Goal: Task Accomplishment & Management: Manage account settings

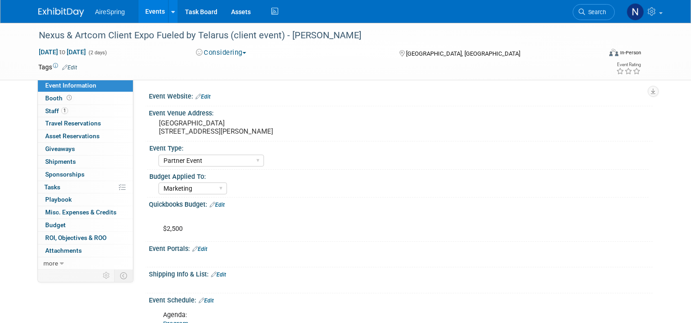
select select "Partner Event"
select select "Marketing"
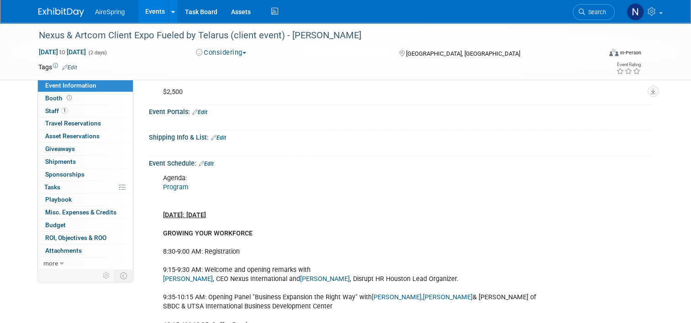
click at [148, 16] on link "Events" at bounding box center [154, 11] width 33 height 23
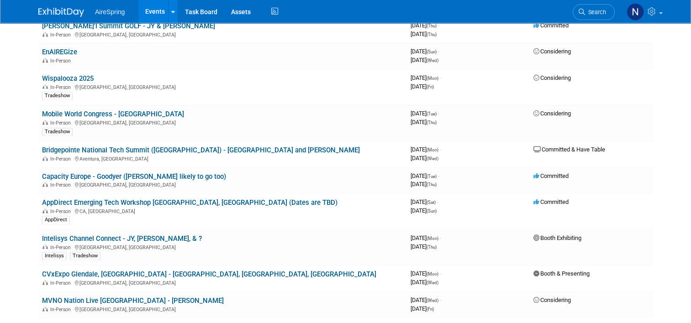
scroll to position [1232, 0]
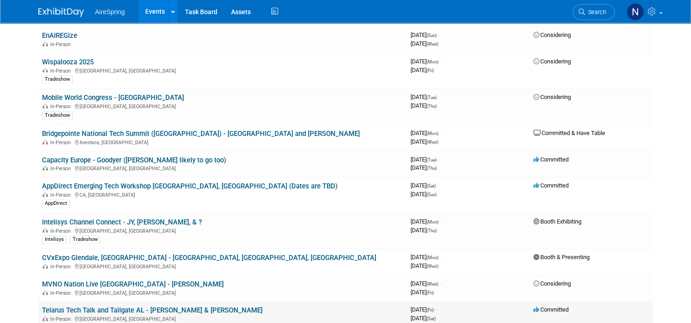
click at [94, 306] on link "Telarus Tech Talk and Tailgate AL - [PERSON_NAME] & [PERSON_NAME]" at bounding box center [152, 310] width 220 height 8
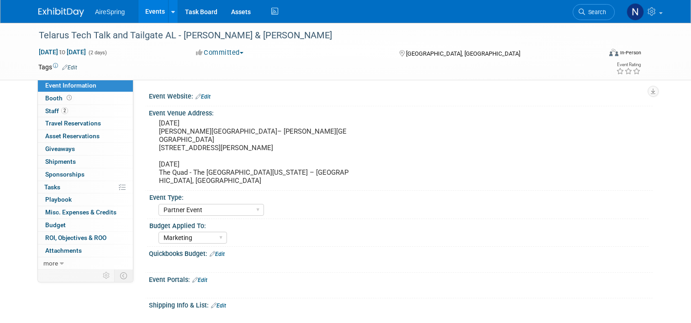
select select "Partner Event"
select select "Marketing"
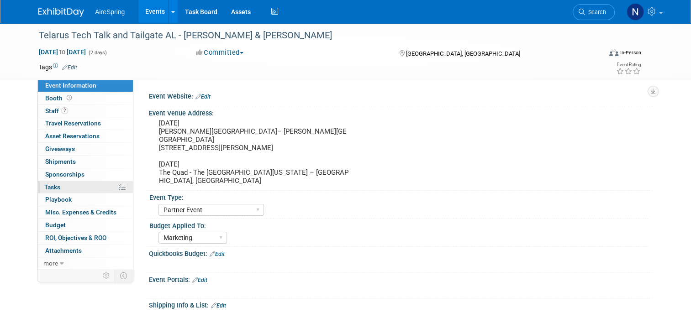
click at [54, 186] on span "Tasks 0%" at bounding box center [52, 186] width 16 height 7
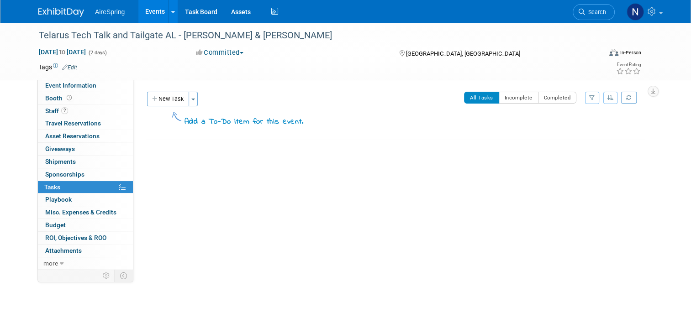
drag, startPoint x: 167, startPoint y: 98, endPoint x: 274, endPoint y: 115, distance: 107.7
click at [167, 98] on button "New Task" at bounding box center [168, 99] width 42 height 15
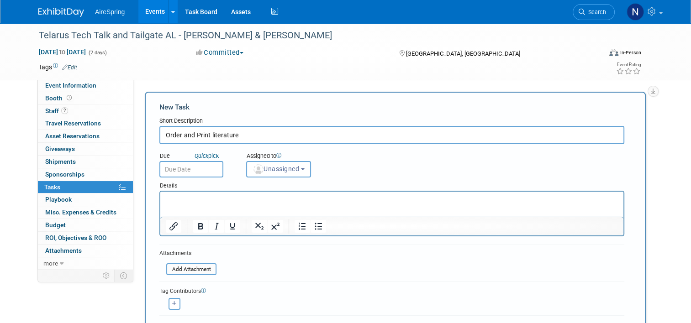
type input "Order and Print literature"
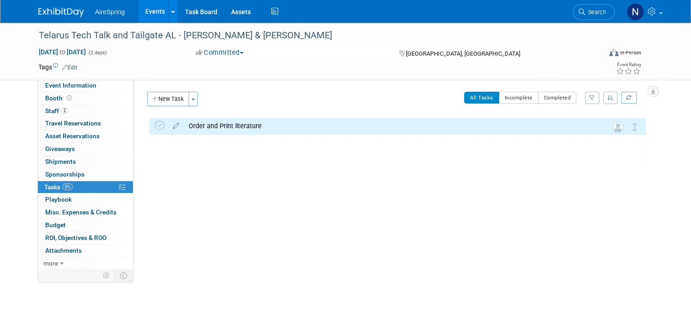
drag, startPoint x: 231, startPoint y: 126, endPoint x: 237, endPoint y: 136, distance: 12.1
click at [232, 126] on div "Order and Print literature" at bounding box center [388, 126] width 409 height 16
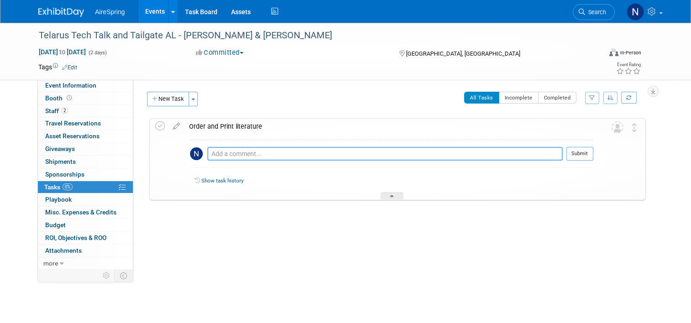
click at [242, 152] on textarea at bounding box center [384, 154] width 355 height 14
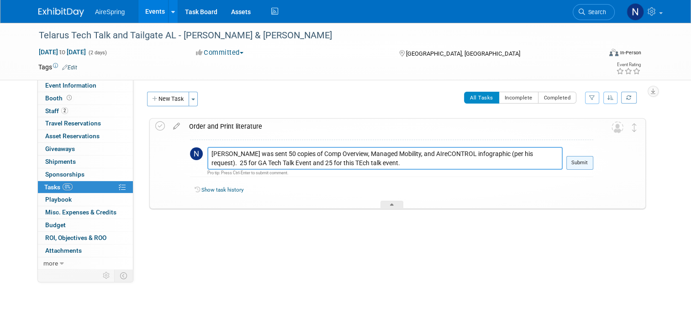
type textarea "Jesse was sent 50 copies of Comp Overview, Managed Mobility, and AIreCONTROL in…"
click at [593, 162] on button "Submit" at bounding box center [579, 163] width 27 height 14
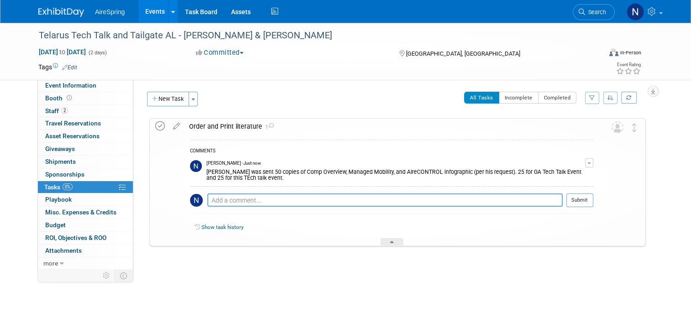
click at [155, 125] on icon at bounding box center [160, 126] width 10 height 10
click at [268, 176] on div "Jesse was sent 50 copies of Comp Overview, Managed Mobility, and AIreCONTROL in…" at bounding box center [395, 174] width 378 height 15
drag, startPoint x: 240, startPoint y: 177, endPoint x: 201, endPoint y: 168, distance: 40.3
click at [206, 168] on div "Jesse was sent 50 copies of Comp Overview, Managed Mobility, and AIreCONTROL in…" at bounding box center [395, 174] width 378 height 15
copy div "Jesse was sent 50 copies of Comp Overview, Managed Mobility, and AIreCONTROL in…"
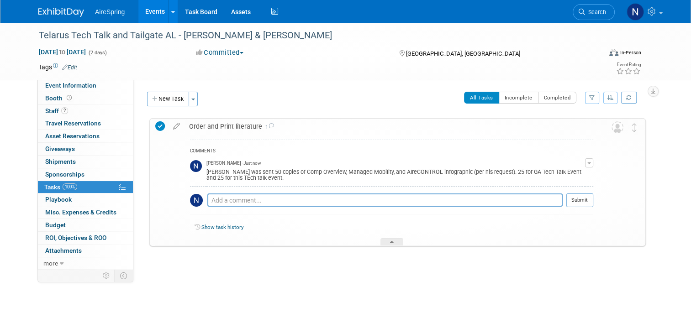
click at [156, 10] on link "Events" at bounding box center [154, 11] width 33 height 23
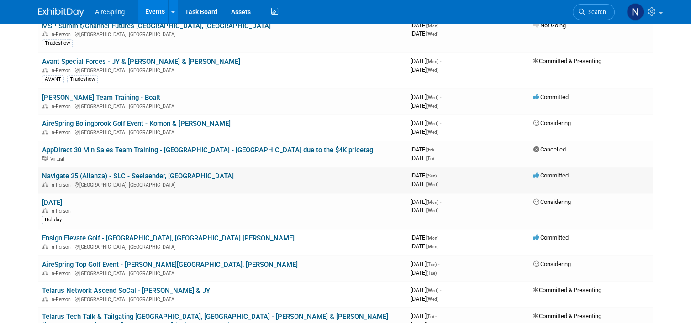
scroll to position [776, 0]
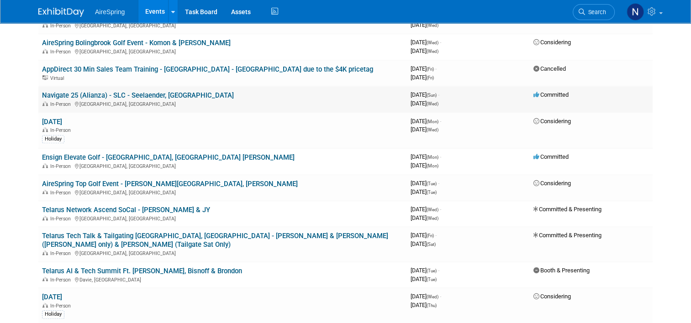
click at [144, 232] on link "Telarus Tech Talk & Tailgating [GEOGRAPHIC_DATA], [GEOGRAPHIC_DATA] - [PERSON_N…" at bounding box center [215, 240] width 346 height 17
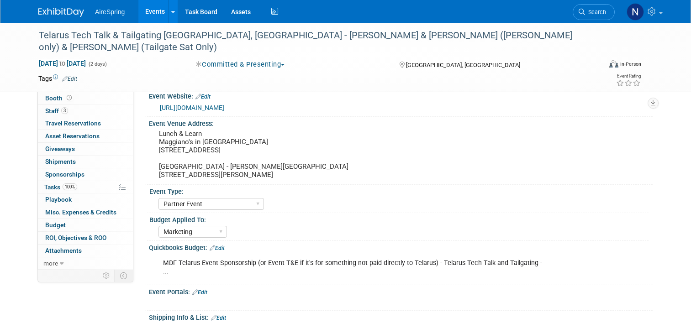
select select "Partner Event"
select select "Marketing"
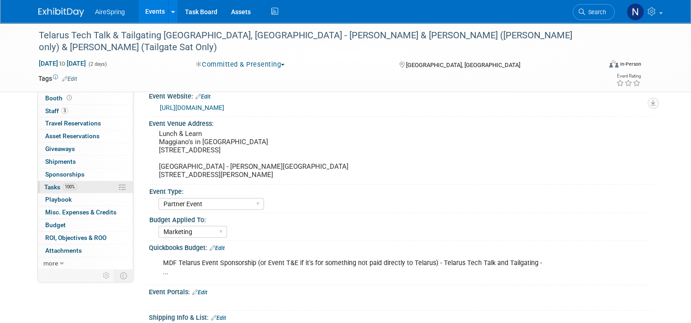
click at [85, 182] on link "100% Tasks 100%" at bounding box center [85, 187] width 95 height 12
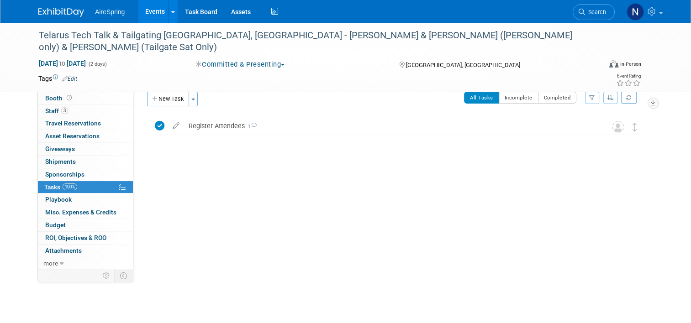
click at [171, 100] on button "New Task" at bounding box center [168, 99] width 42 height 15
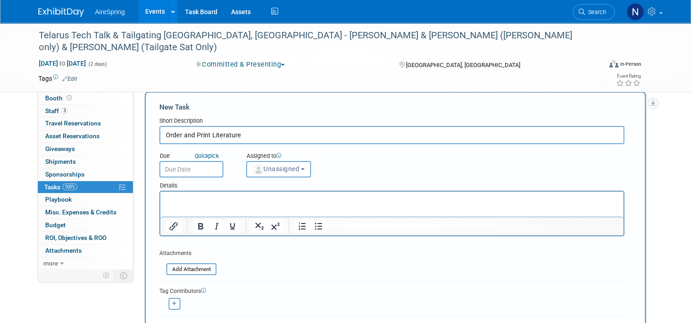
type input "Order and Print Literature"
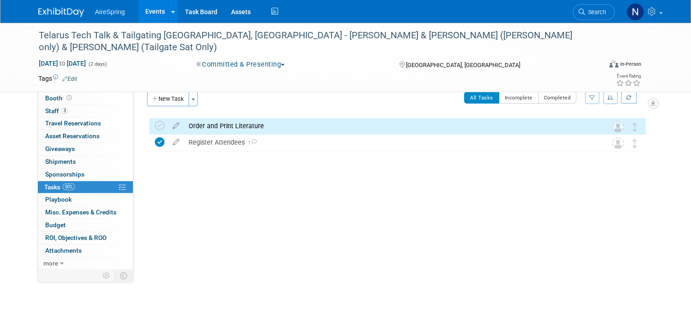
click at [261, 131] on div "Order and Print Literature" at bounding box center [388, 126] width 409 height 16
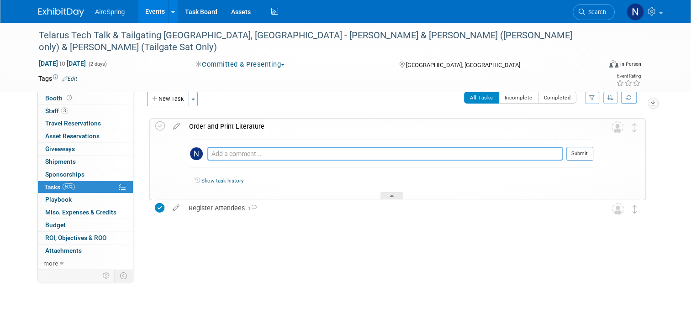
click at [261, 156] on textarea at bounding box center [384, 154] width 355 height 14
paste textarea "[PERSON_NAME] was sent 50 copies of Comp Overview, Managed Mobility, and AIreCO…"
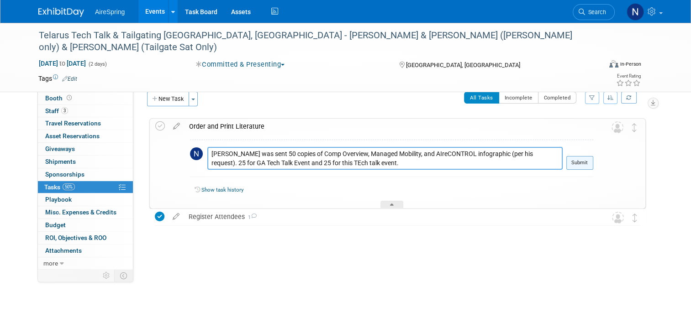
type textarea "[PERSON_NAME] was sent 50 copies of Comp Overview, Managed Mobility, and AIreCO…"
click at [584, 162] on button "Submit" at bounding box center [579, 163] width 27 height 14
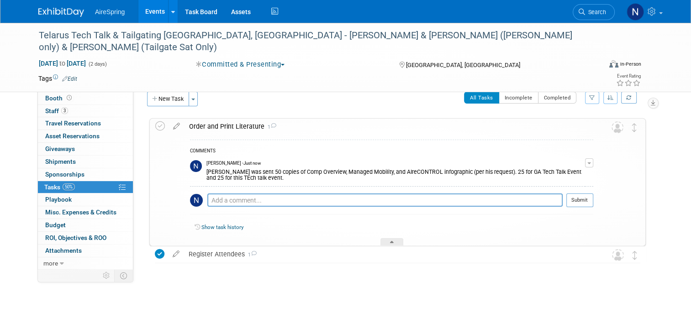
click at [161, 126] on td at bounding box center [161, 182] width 13 height 127
click at [158, 127] on icon at bounding box center [160, 126] width 10 height 10
click at [68, 89] on link "Event Information" at bounding box center [85, 85] width 95 height 12
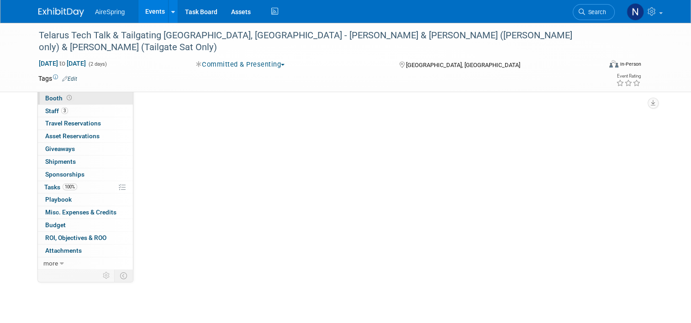
select select "Partner Event"
select select "Marketing"
